Goal: Information Seeking & Learning: Find specific fact

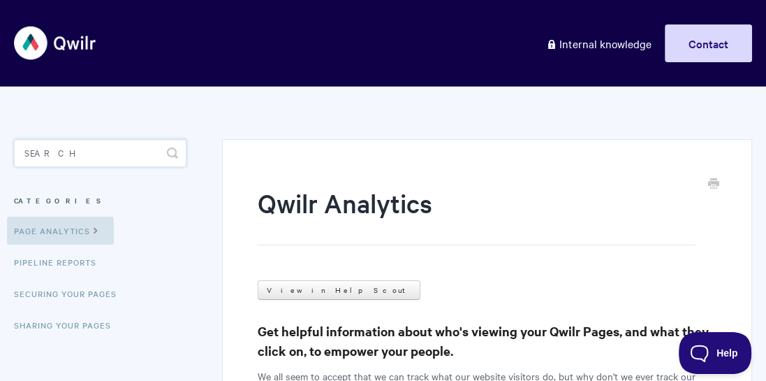
click at [62, 156] on input "Search" at bounding box center [100, 153] width 173 height 28
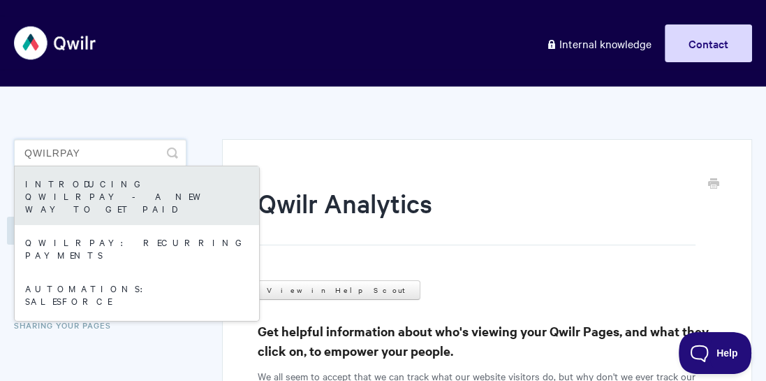
type input "qwilrpay"
click at [78, 191] on link "Introducing QwilrPay - A New Way to Get Paid" at bounding box center [137, 195] width 244 height 59
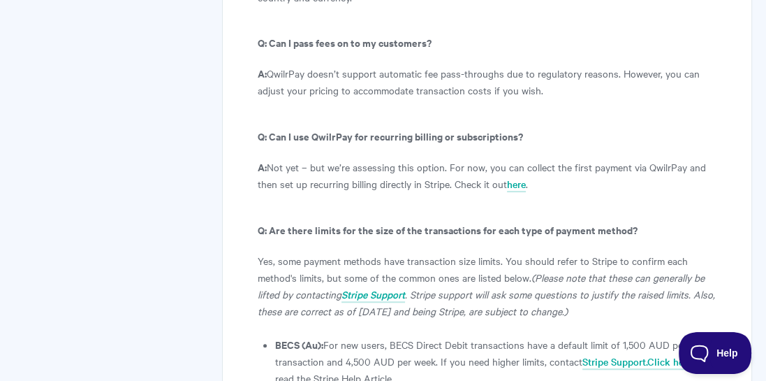
scroll to position [7981, 0]
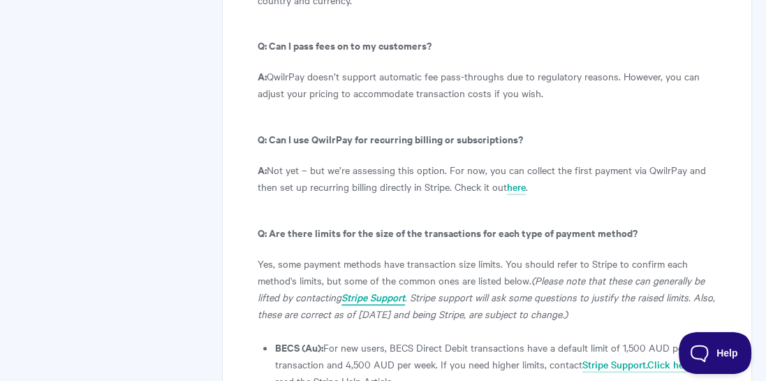
click at [371, 290] on icon "Stripe Support" at bounding box center [374, 297] width 64 height 14
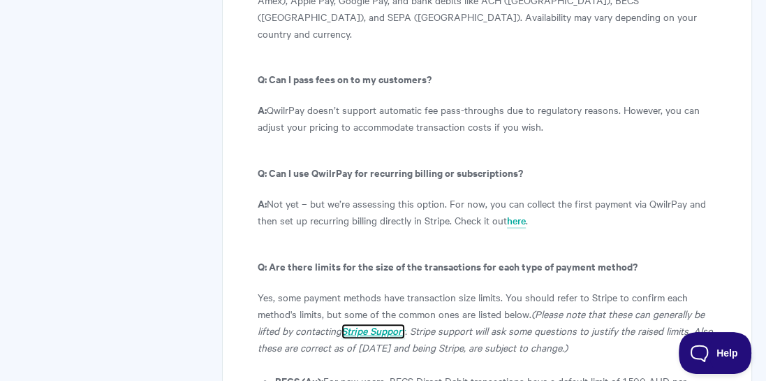
scroll to position [7941, 0]
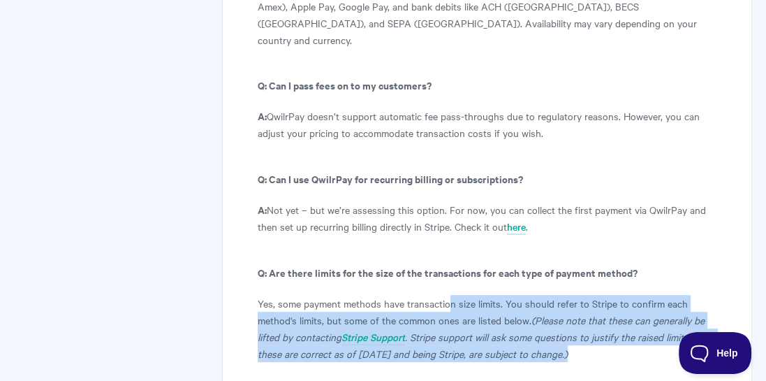
drag, startPoint x: 449, startPoint y: 159, endPoint x: 468, endPoint y: 232, distance: 75.0
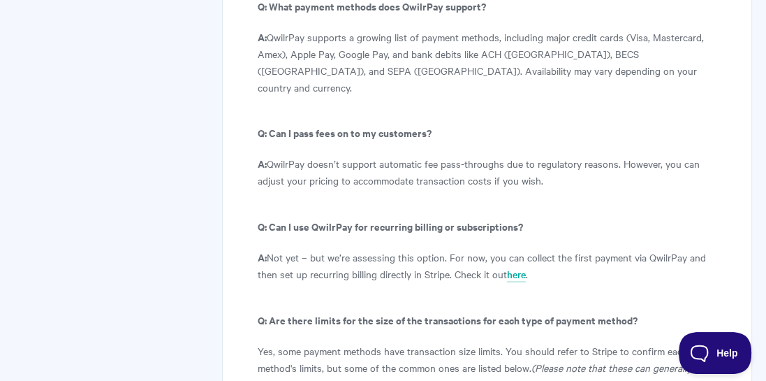
scroll to position [7903, 0]
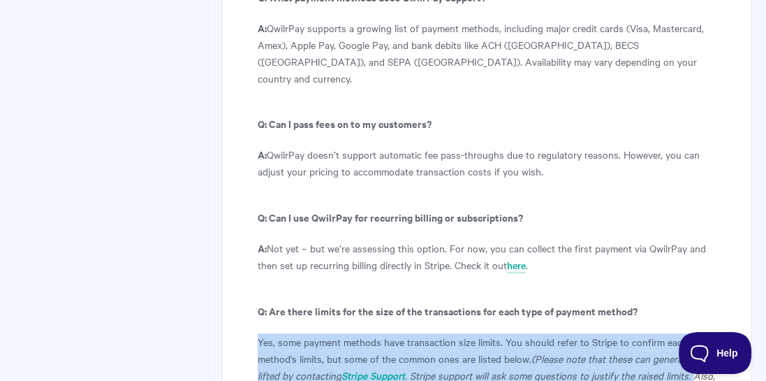
drag, startPoint x: 258, startPoint y: 204, endPoint x: 697, endPoint y: 235, distance: 439.7
click at [697, 333] on p "Yes, some payment methods have transaction size limits. You should refer to Str…" at bounding box center [487, 366] width 459 height 67
copy p "Yes, some payment methods have transaction size limits. You should refer to Str…"
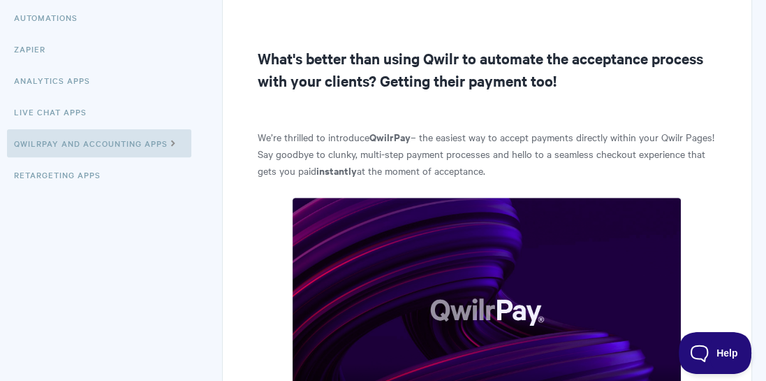
scroll to position [0, 0]
